Goal: Find specific fact: Find specific fact

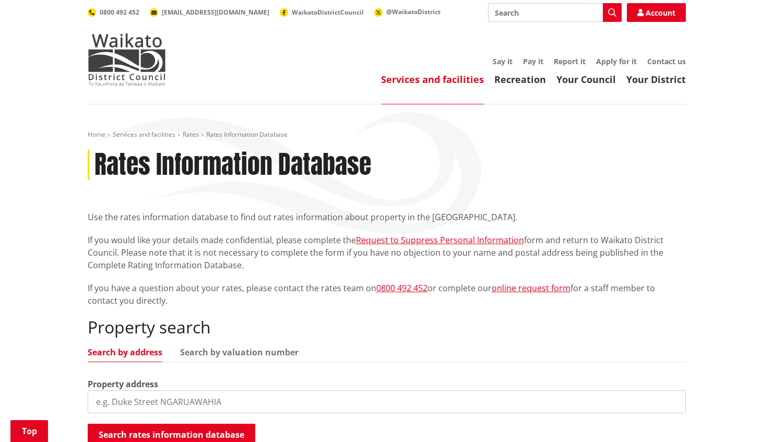
scroll to position [209, 0]
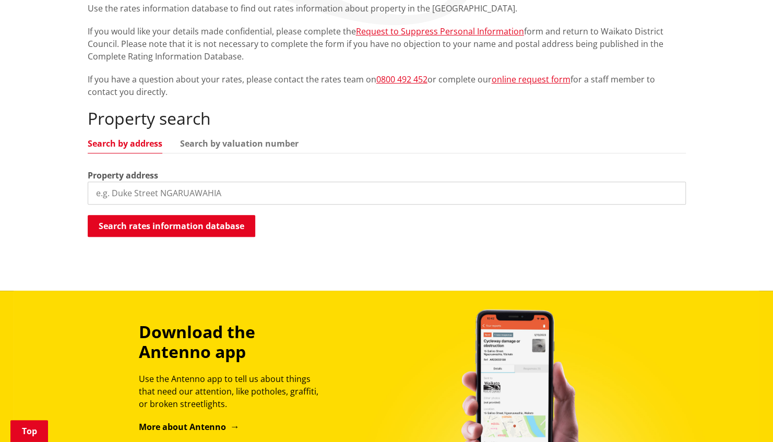
click at [128, 197] on input "search" at bounding box center [387, 193] width 598 height 23
type input "29 OLD SHEEPYARD LANE"
click at [162, 219] on button "Search rates information database" at bounding box center [172, 226] width 168 height 22
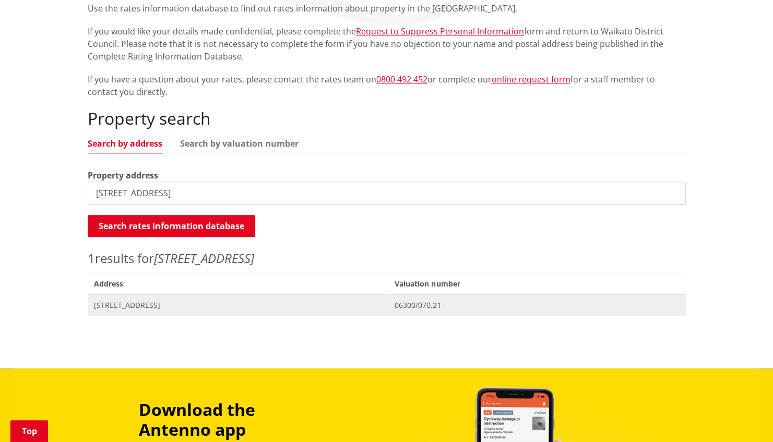
click at [151, 307] on span "[STREET_ADDRESS]" at bounding box center [238, 305] width 289 height 10
